Goal: Task Accomplishment & Management: Complete application form

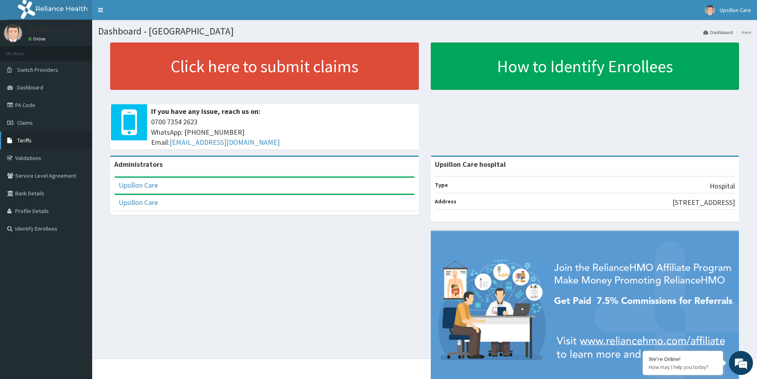
click at [49, 141] on link "Tariffs" at bounding box center [46, 140] width 92 height 18
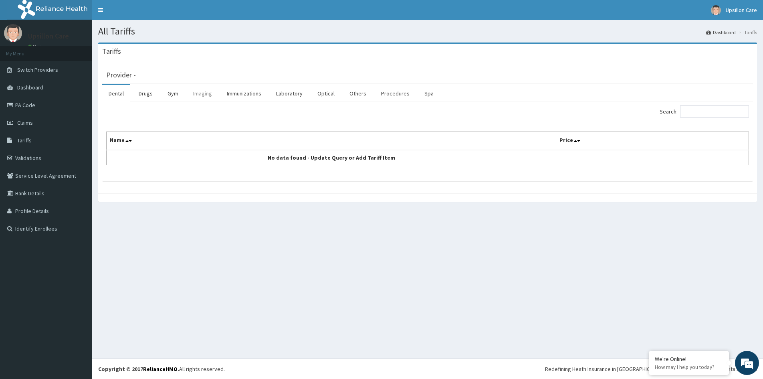
click at [203, 93] on link "Imaging" at bounding box center [203, 93] width 32 height 17
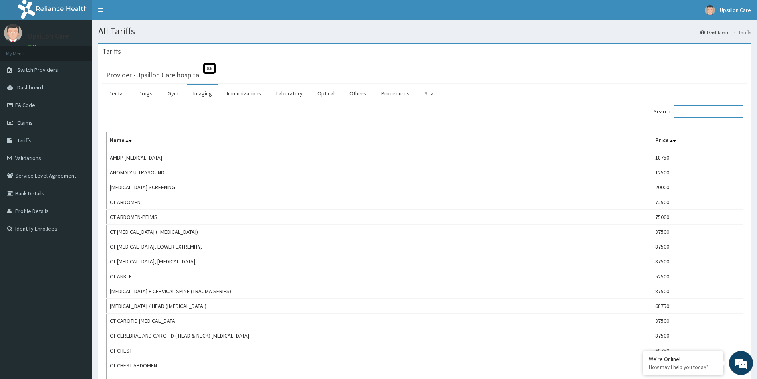
click at [697, 109] on input "Search:" at bounding box center [708, 111] width 69 height 12
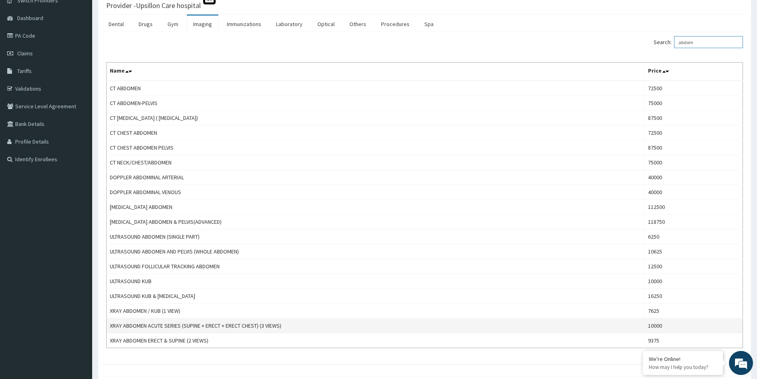
scroll to position [80, 0]
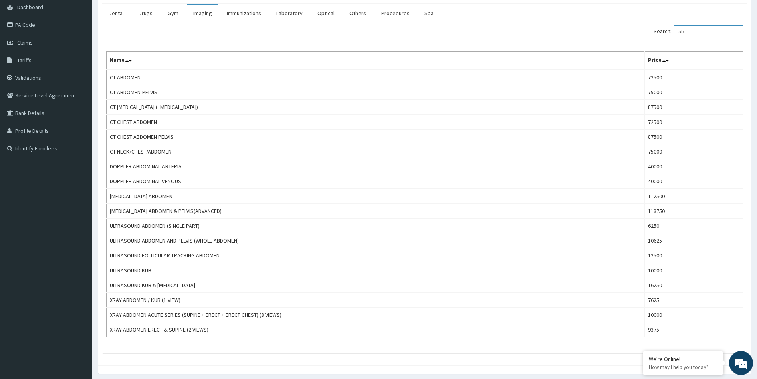
type input "a"
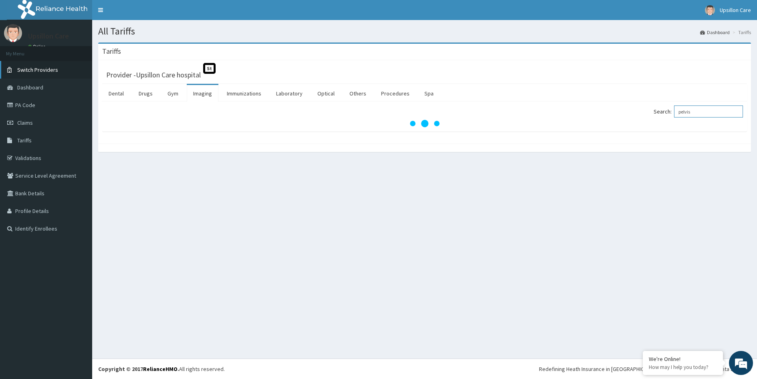
scroll to position [0, 0]
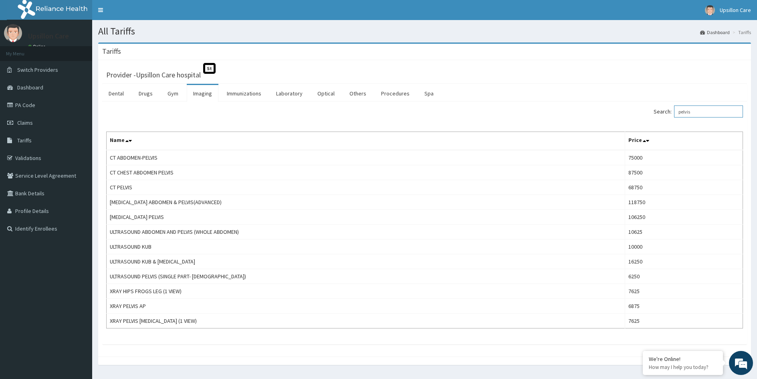
type input "pelvis"
click at [35, 111] on link "PA Code" at bounding box center [46, 105] width 92 height 18
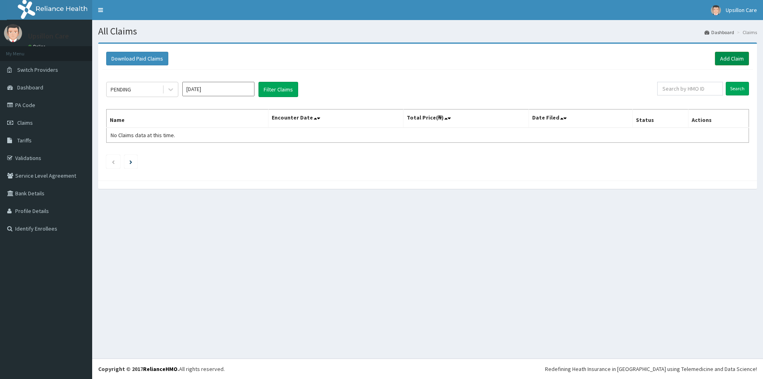
click at [728, 59] on link "Add Claim" at bounding box center [732, 59] width 34 height 14
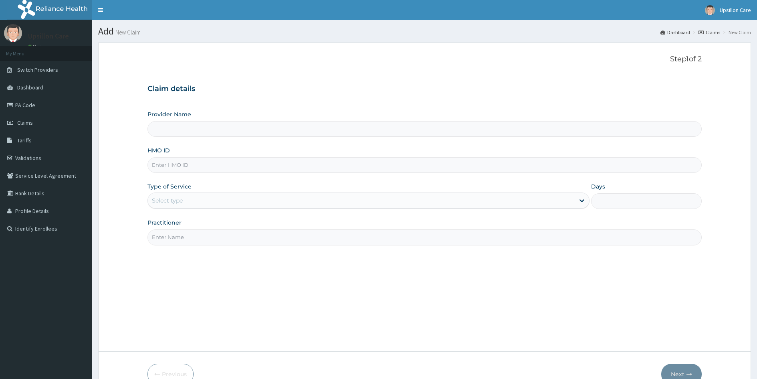
click at [184, 166] on input "HMO ID" at bounding box center [424, 165] width 554 height 16
paste input "DSP/10006/A"
type input "DSP/10006/A"
type input "Upsillon Care hospital"
type input "DSP/10006/A"
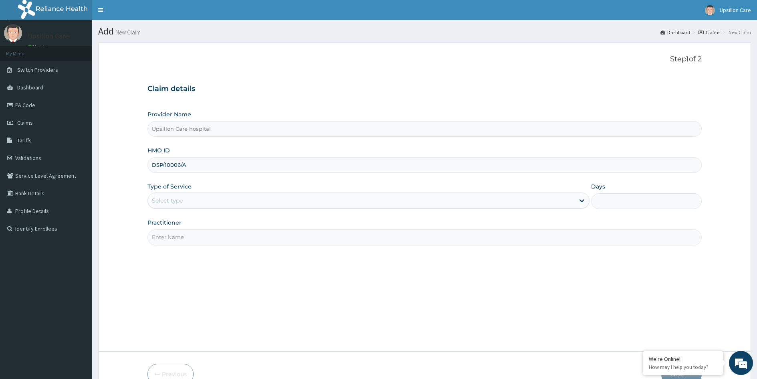
drag, startPoint x: 178, startPoint y: 182, endPoint x: 179, endPoint y: 189, distance: 6.9
click at [178, 184] on div "Provider Name Upsillon Care hospital HMO ID DSP/10006/A Type of Service Select …" at bounding box center [424, 177] width 554 height 135
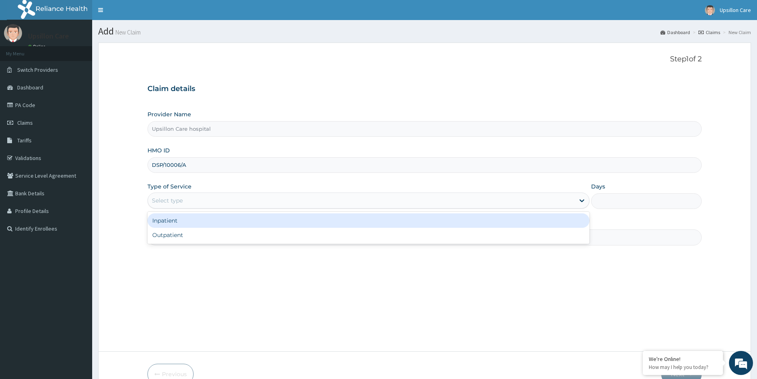
drag, startPoint x: 182, startPoint y: 200, endPoint x: 183, endPoint y: 206, distance: 6.5
click at [182, 204] on div "Select type" at bounding box center [167, 200] width 31 height 8
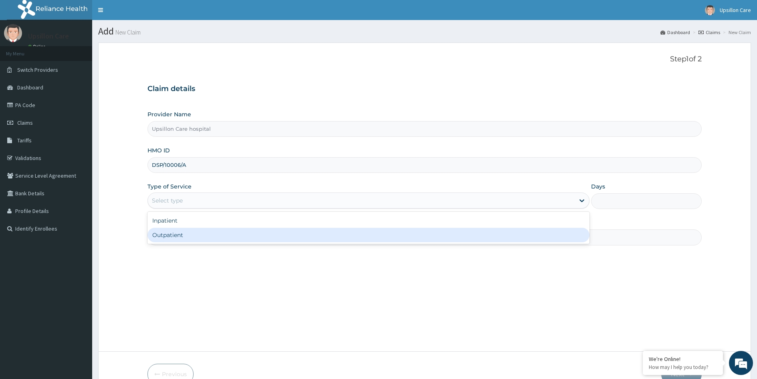
click at [183, 230] on div "Outpatient" at bounding box center [368, 235] width 442 height 14
type input "1"
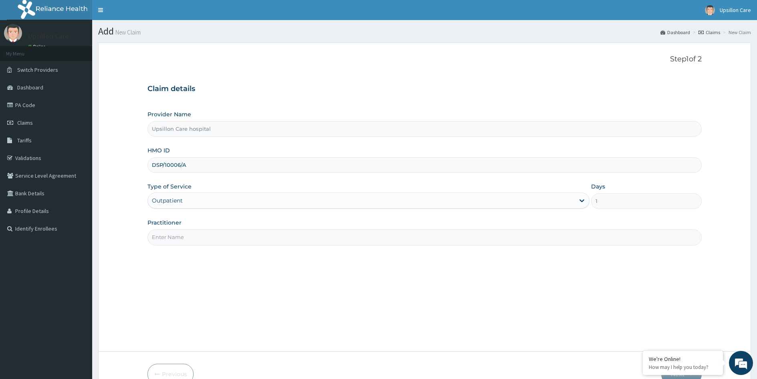
click at [183, 230] on input "Practitioner" at bounding box center [424, 237] width 554 height 16
type input "Dr. OLUWASOLA BABATUNDE"
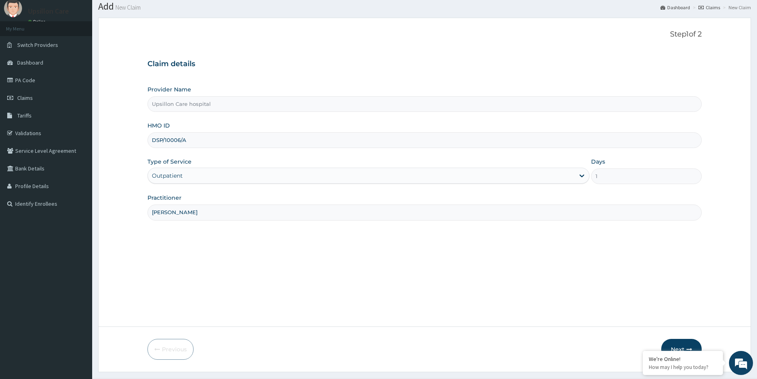
scroll to position [44, 0]
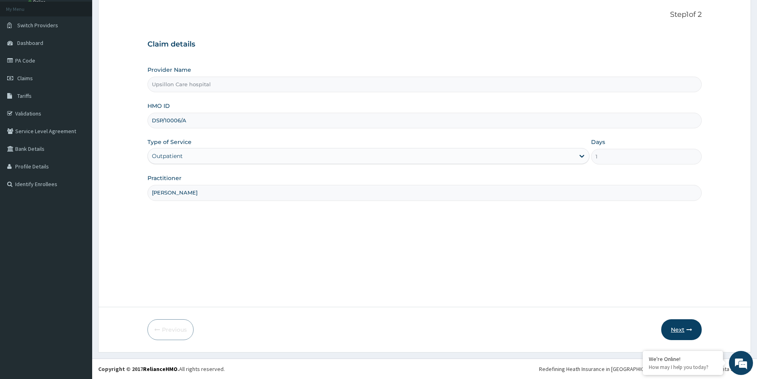
click at [684, 331] on button "Next" at bounding box center [681, 329] width 40 height 21
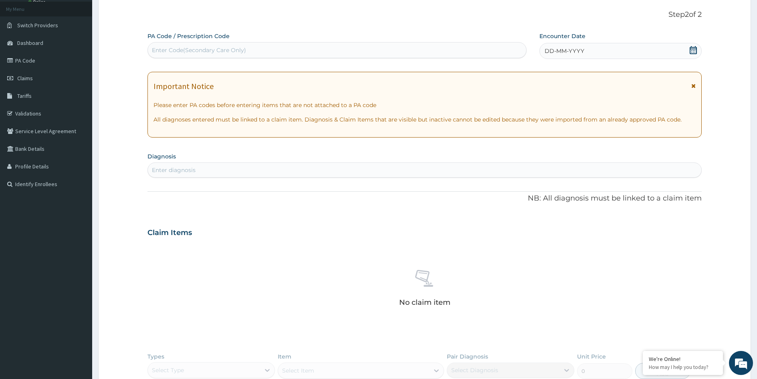
scroll to position [0, 0]
click at [221, 59] on div "PA Code / Prescription Code Enter Code(Secondary Care Only) Encounter Date DD-M…" at bounding box center [424, 235] width 554 height 407
click at [220, 57] on div "Enter Code(Secondary Care Only)" at bounding box center [336, 50] width 379 height 16
paste input "PA/907B9D"
type input "PA/907B9D"
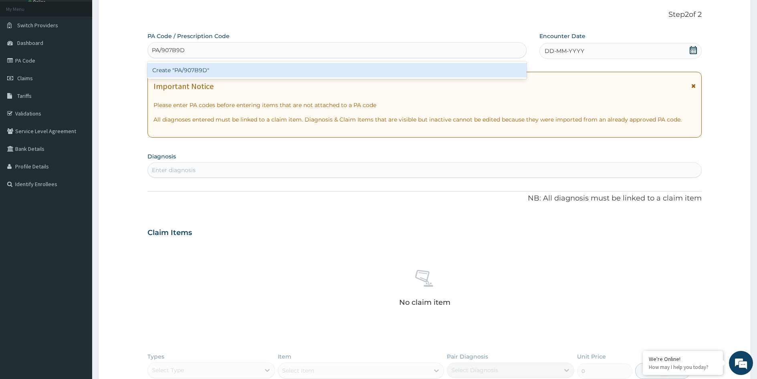
click at [221, 69] on div "Create "PA/907B9D"" at bounding box center [336, 70] width 379 height 14
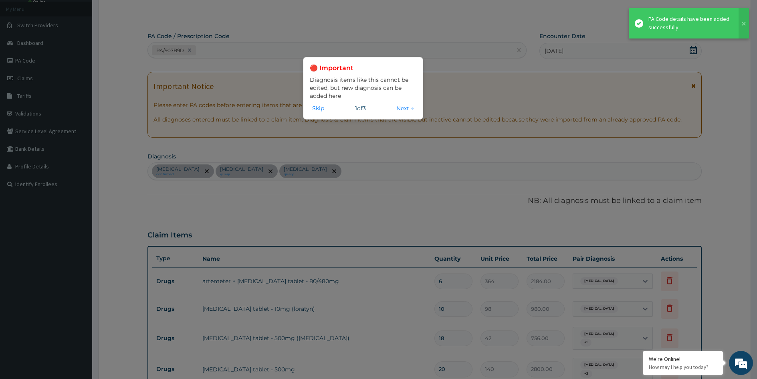
scroll to position [337, 0]
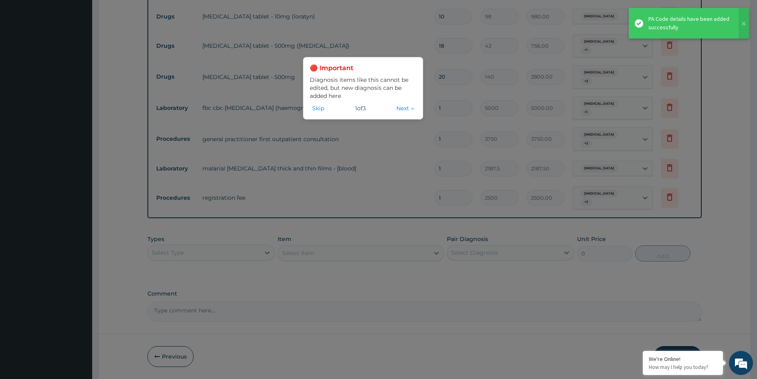
click at [314, 113] on div "🔴 Important Diagnosis items like this cannot be edited, but new diagnosis can b…" at bounding box center [363, 88] width 120 height 63
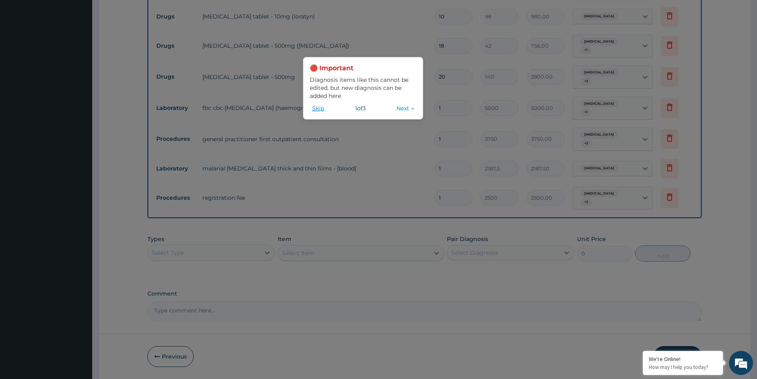
click at [319, 110] on button "Skip" at bounding box center [318, 108] width 17 height 9
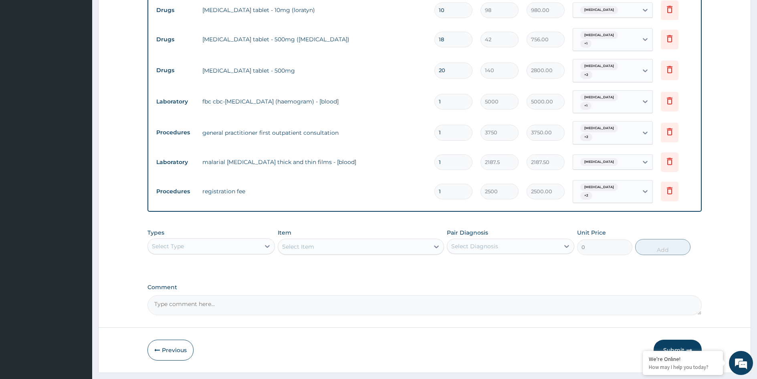
scroll to position [353, 0]
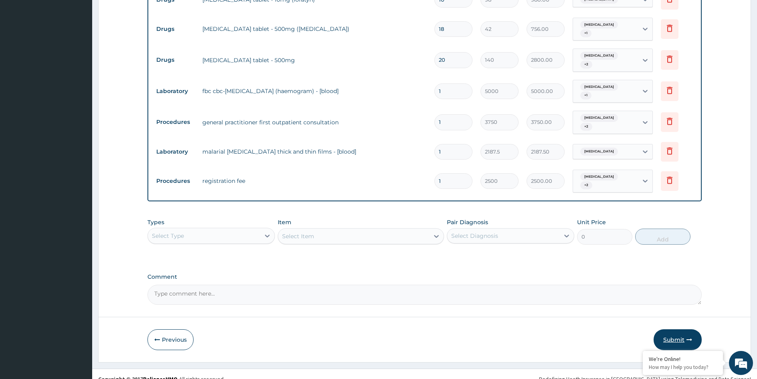
click at [674, 329] on button "Submit" at bounding box center [678, 339] width 48 height 21
